Goal: Information Seeking & Learning: Find specific fact

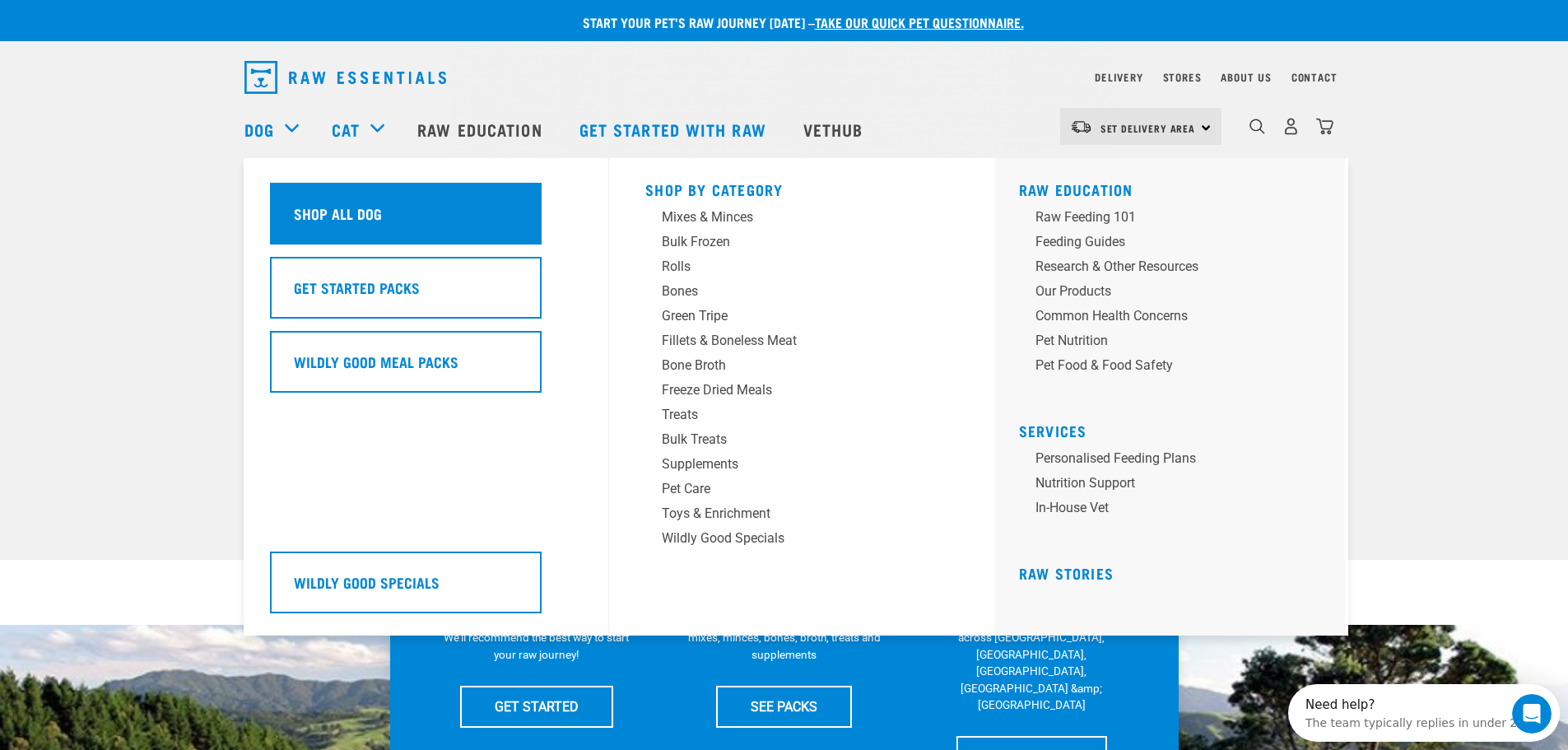
click at [346, 211] on h5 "Shop All Dog" at bounding box center [338, 213] width 88 height 21
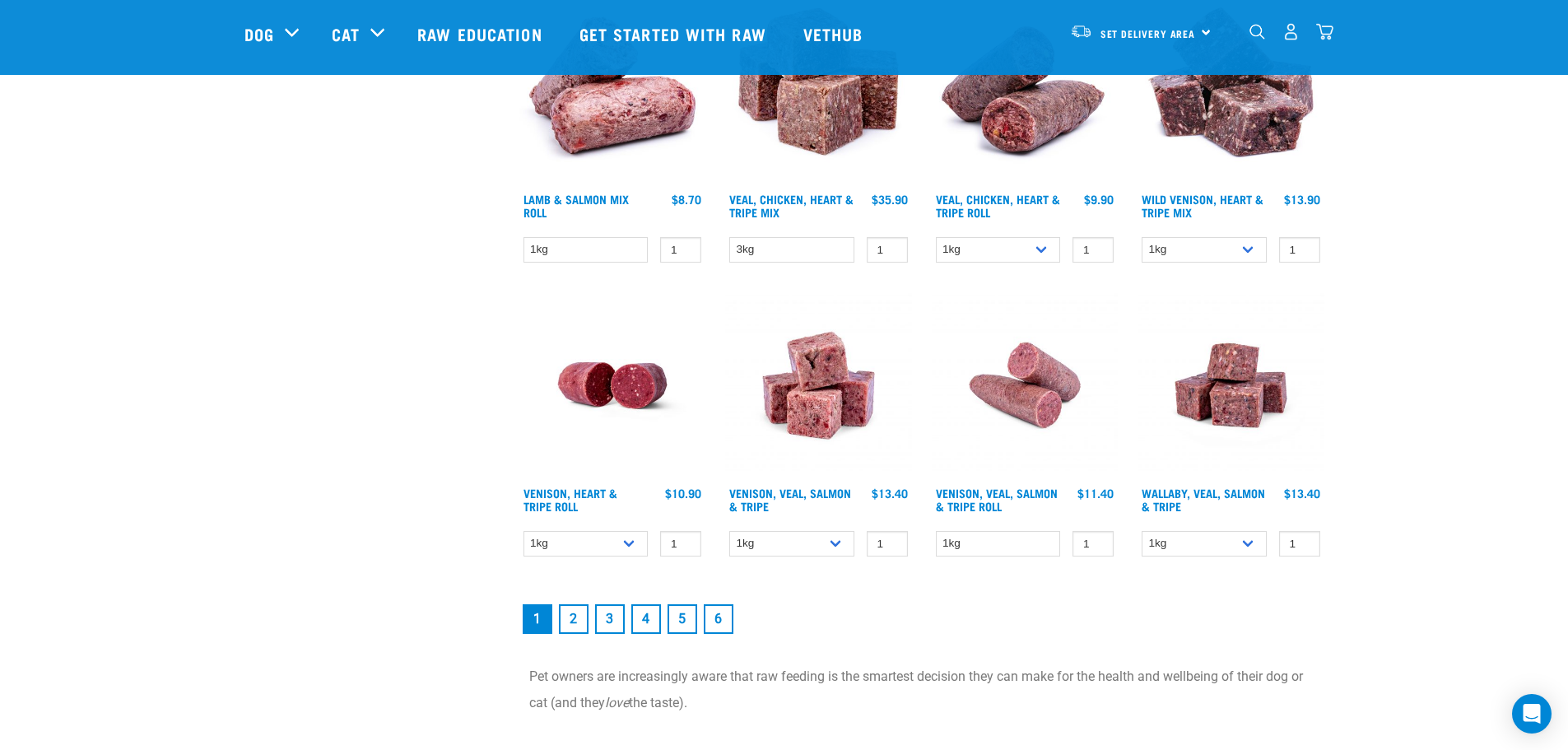
scroll to position [2223, 0]
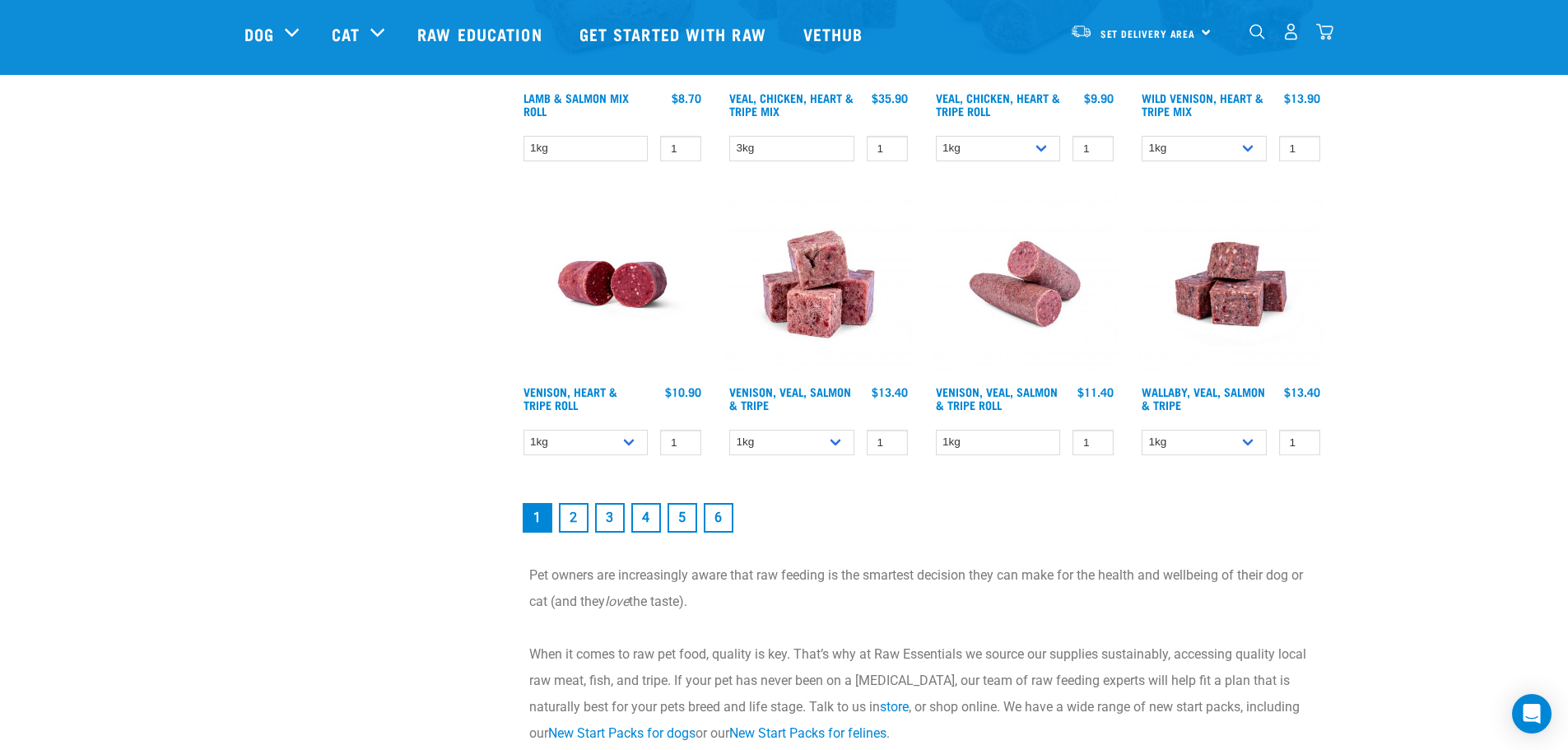
click at [574, 517] on link "2" at bounding box center [574, 518] width 29 height 29
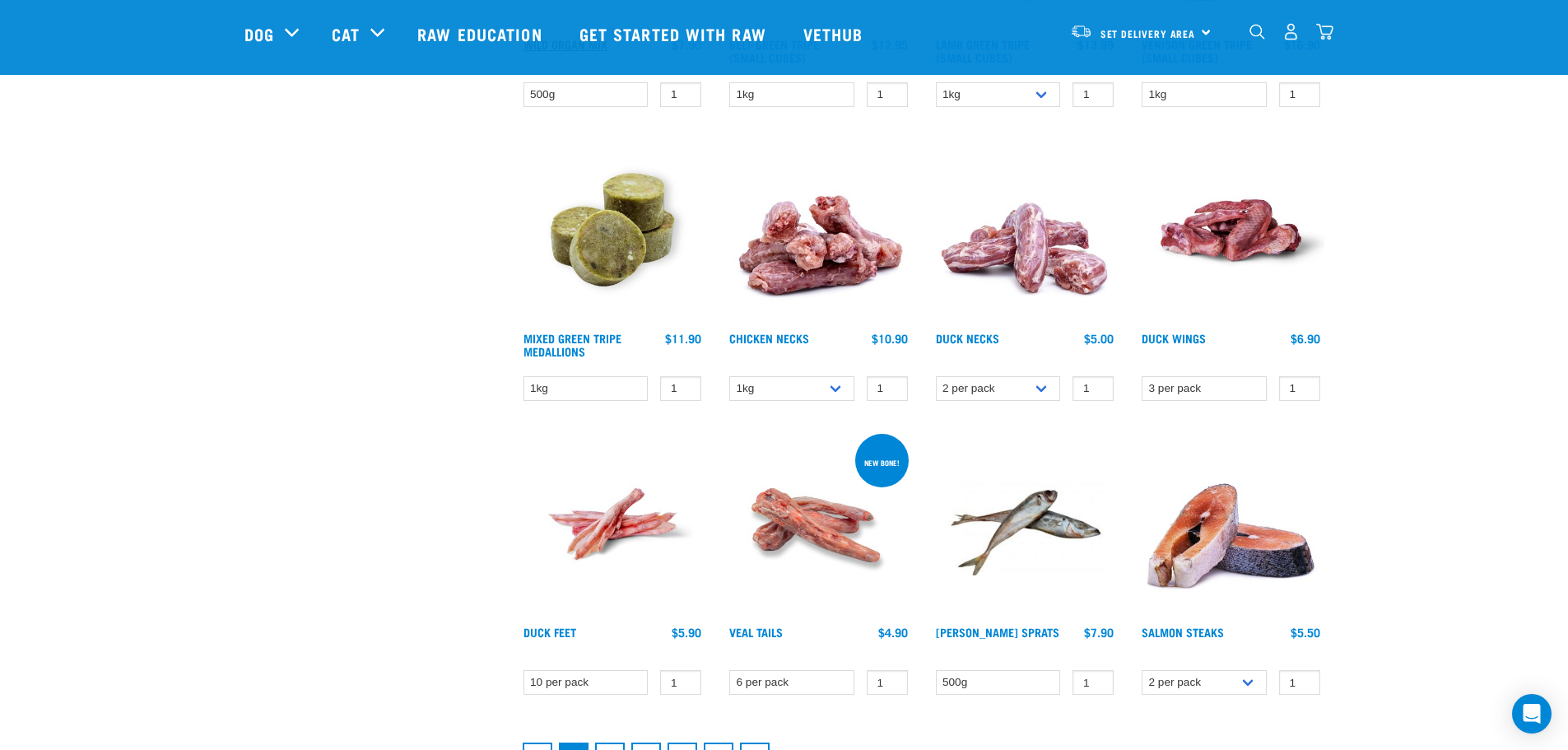
scroll to position [1894, 0]
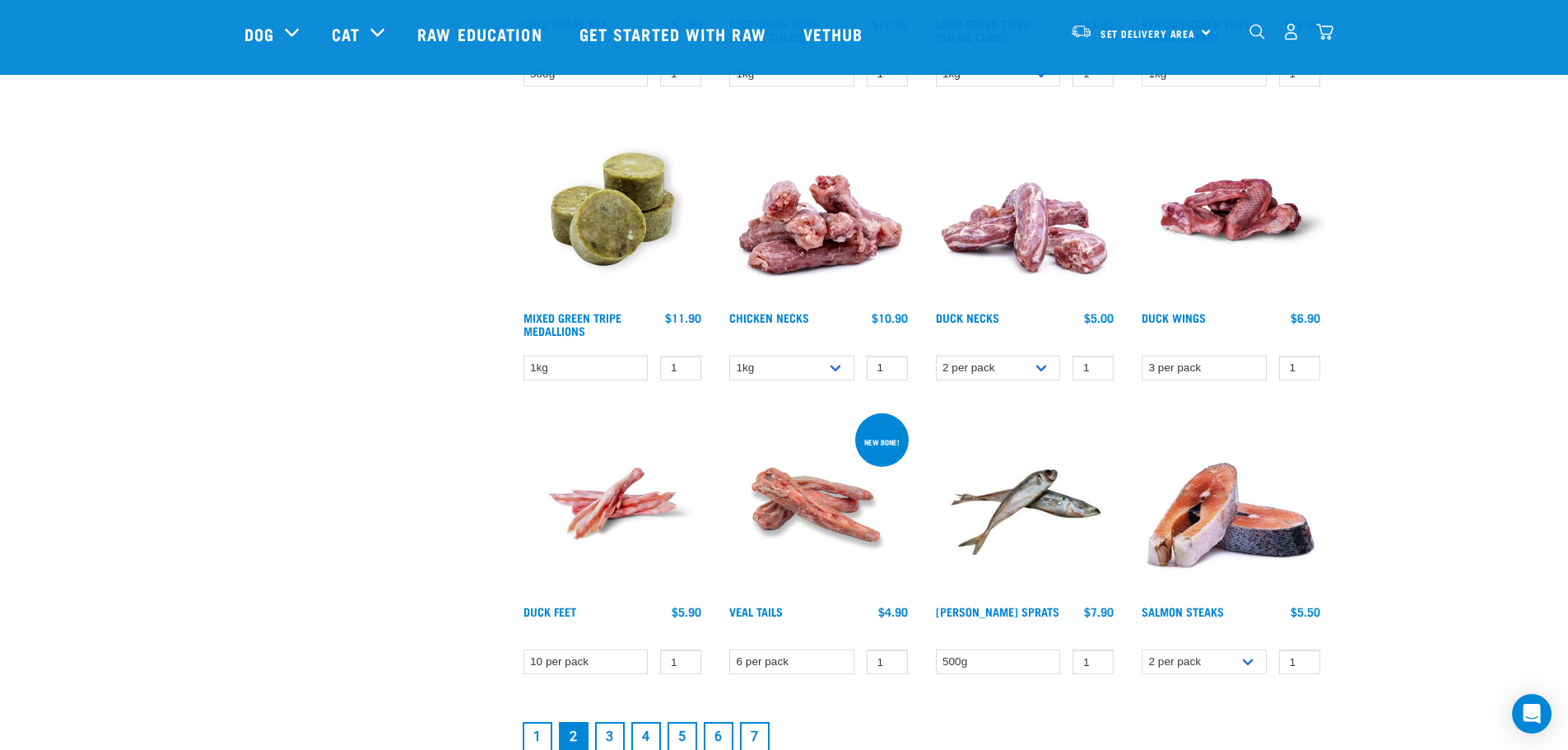
click at [608, 735] on link "3" at bounding box center [610, 737] width 29 height 29
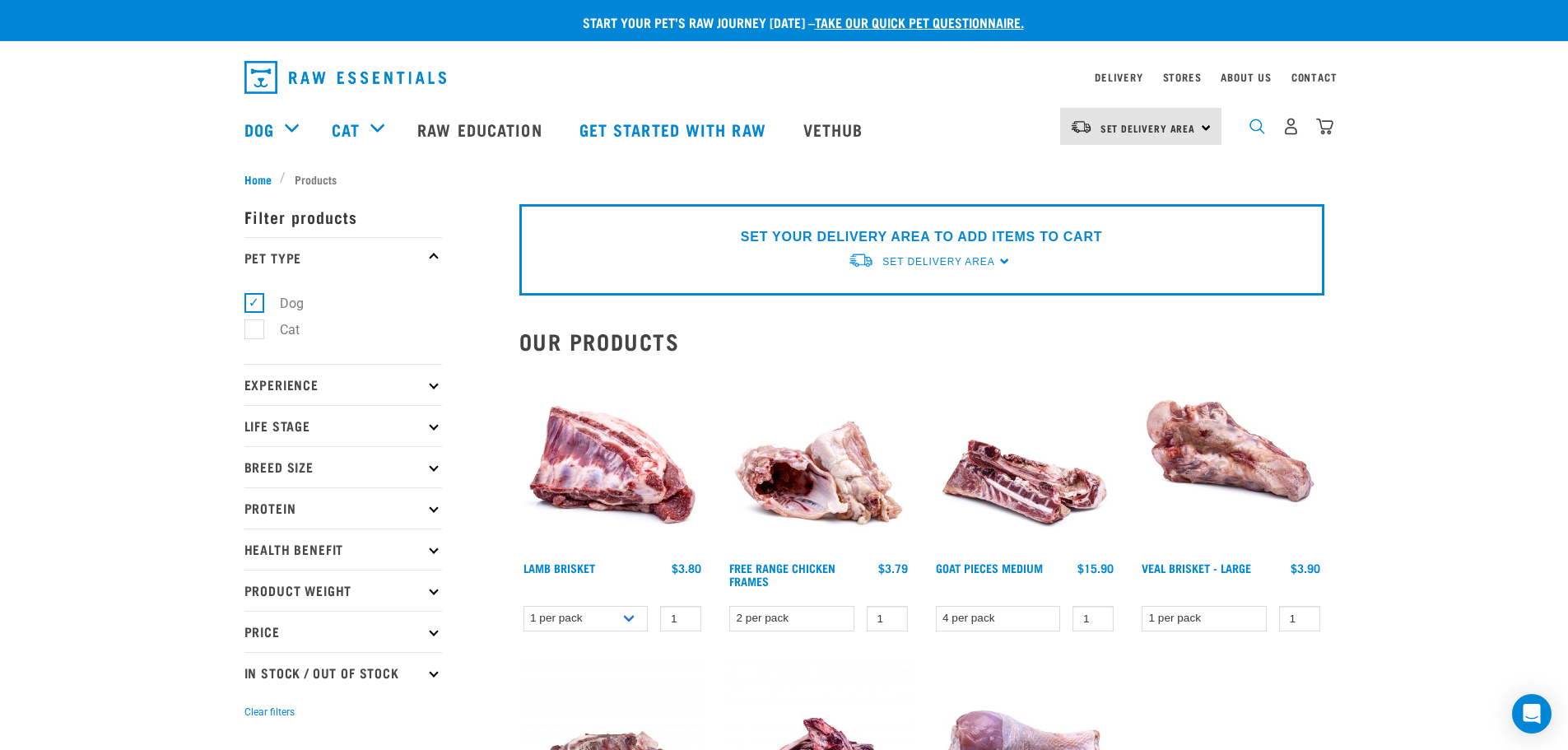
click at [1258, 133] on img "dropdown navigation" at bounding box center [1256, 126] width 16 height 16
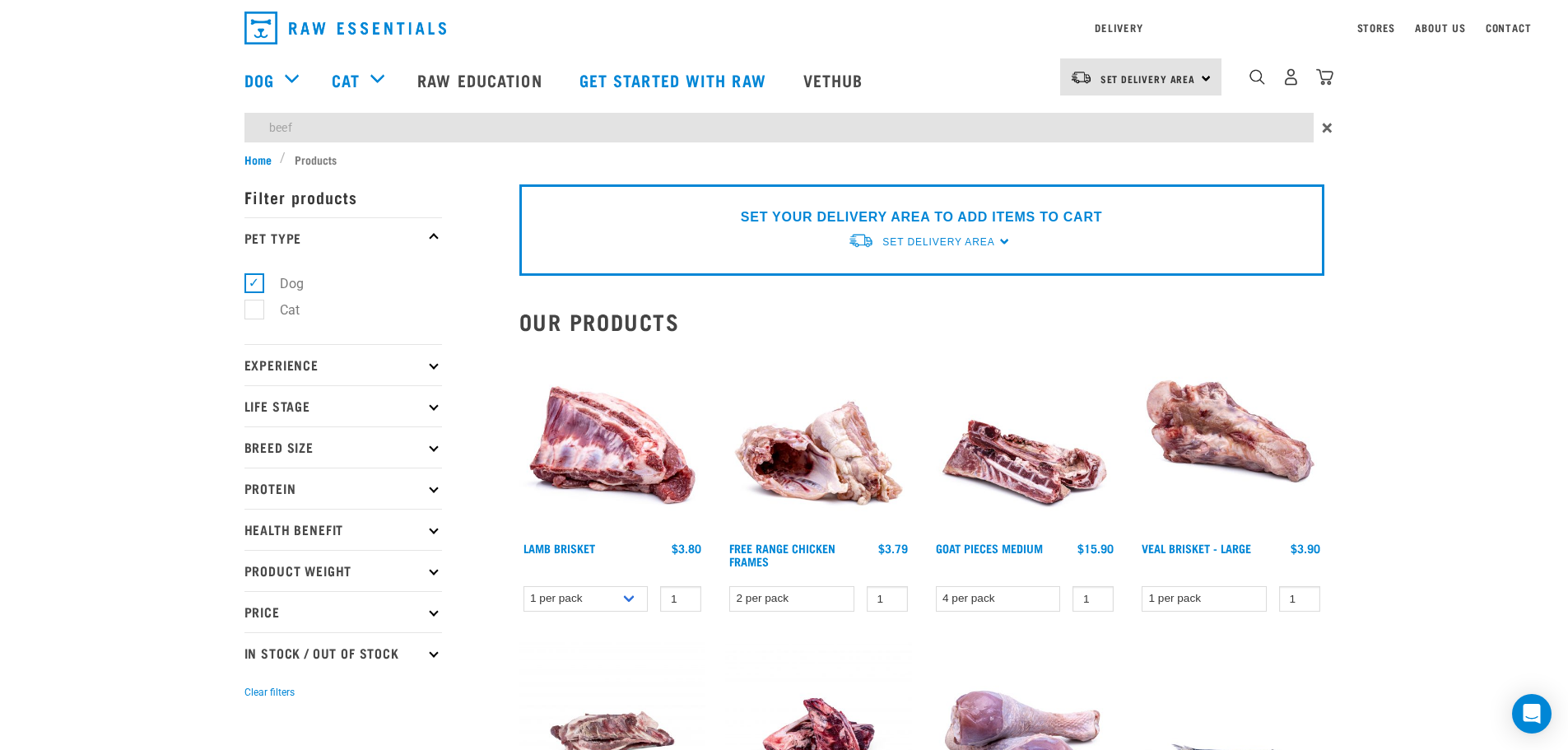
type input "beef"
click at [318, 129] on input "beef" at bounding box center [779, 128] width 1070 height 29
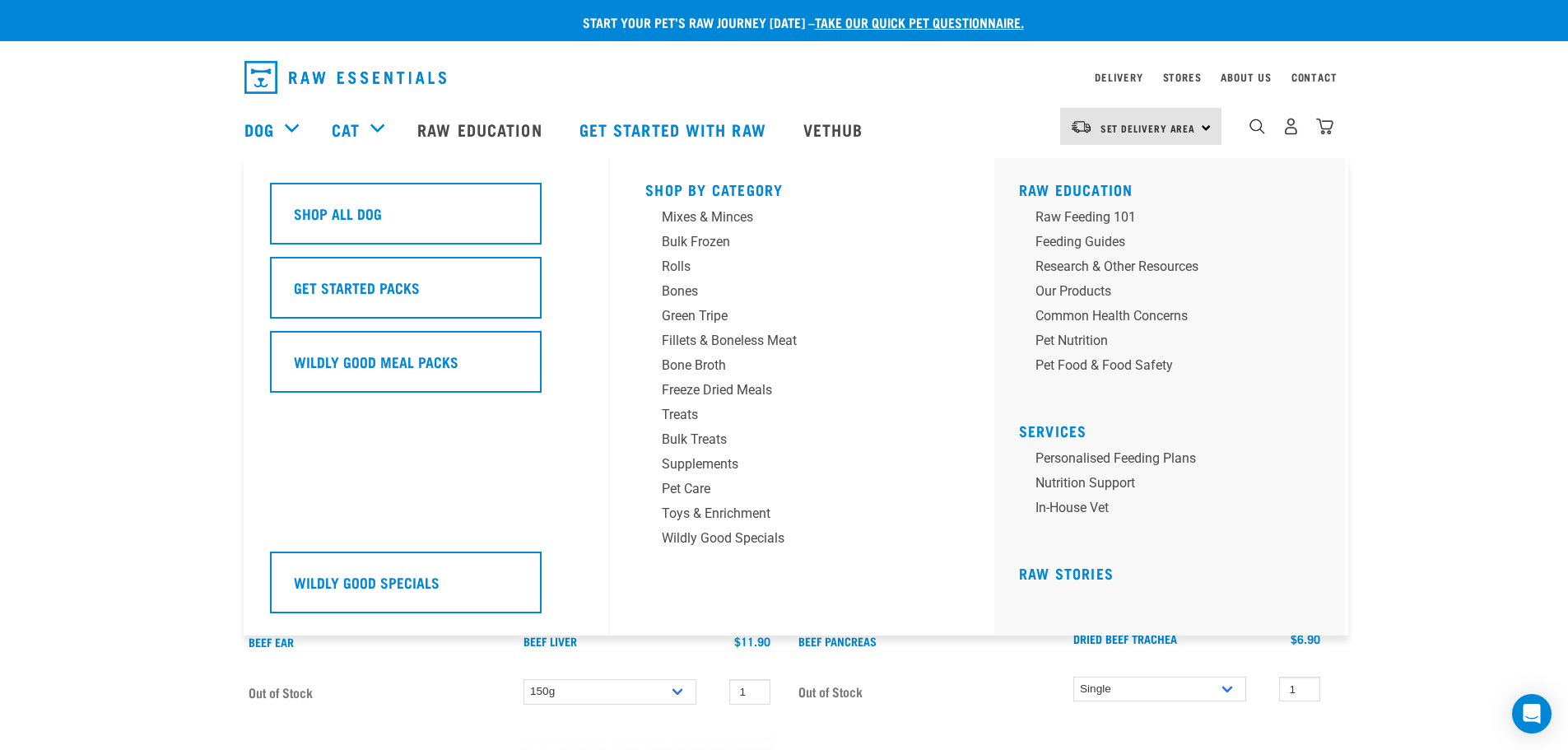
click at [282, 128] on div "Dog" at bounding box center [280, 130] width 71 height 66
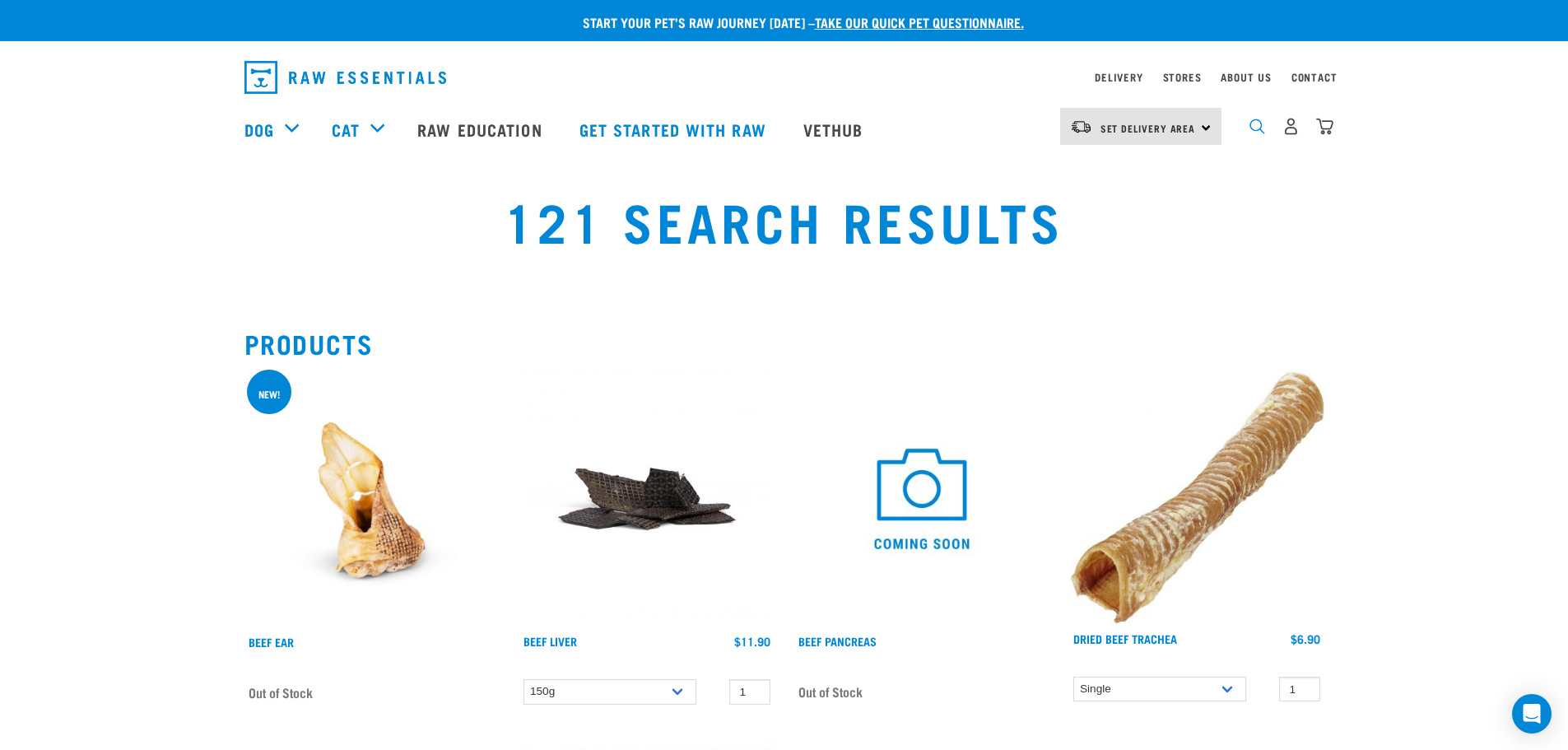
click at [1253, 134] on img "dropdown navigation" at bounding box center [1256, 126] width 16 height 16
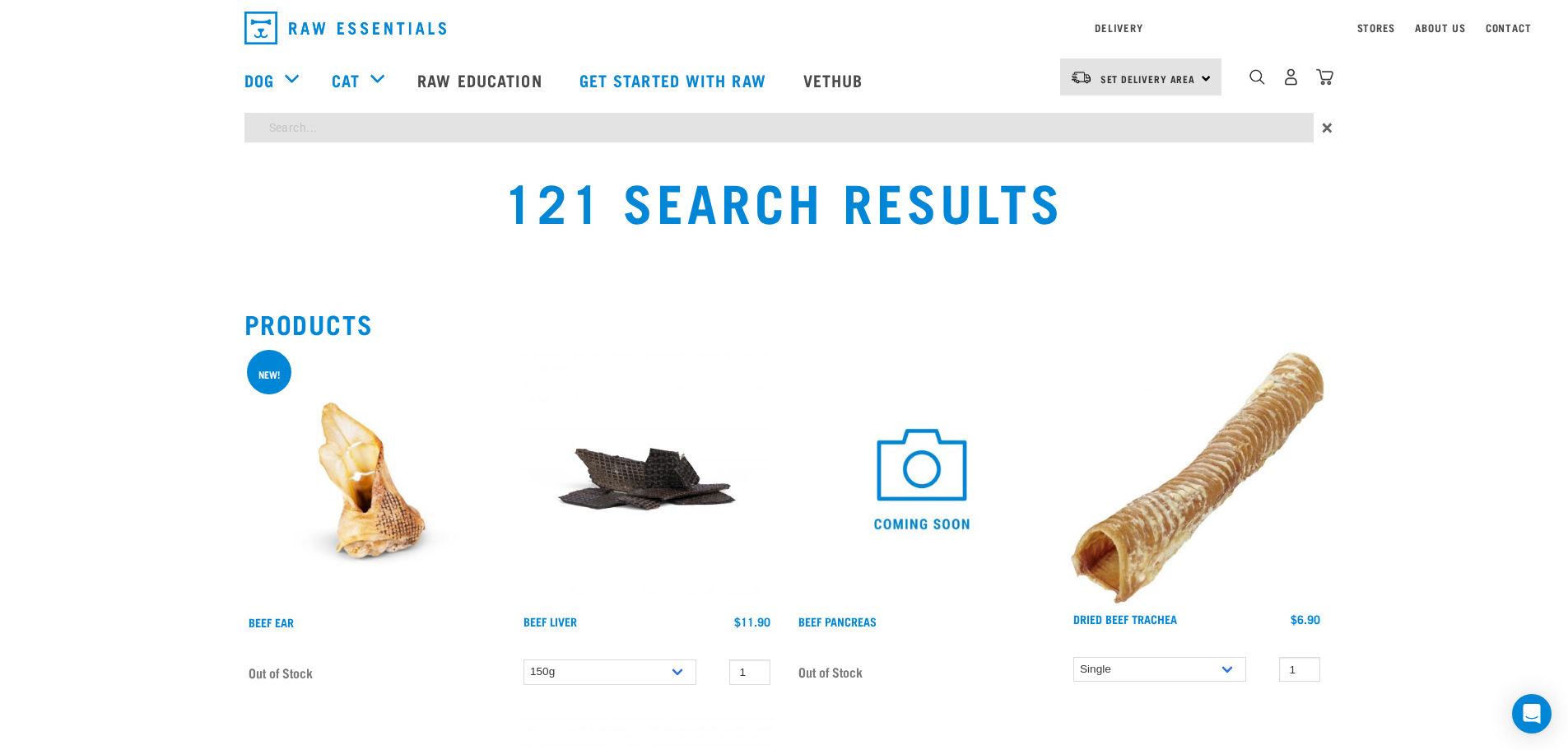
type input "beef"
click at [349, 136] on input "beef" at bounding box center [779, 128] width 1070 height 29
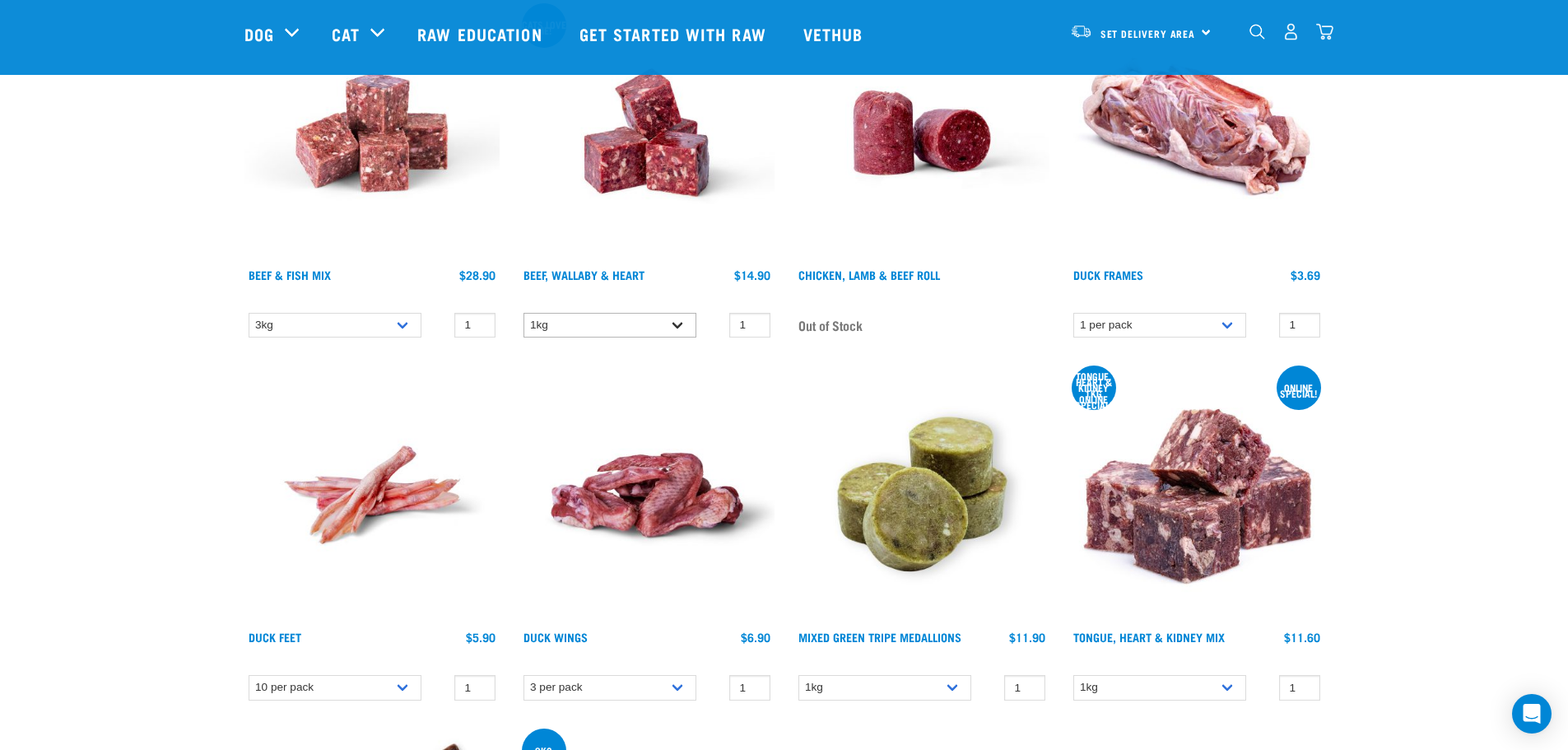
scroll to position [1729, 0]
